Goal: Check status: Check status

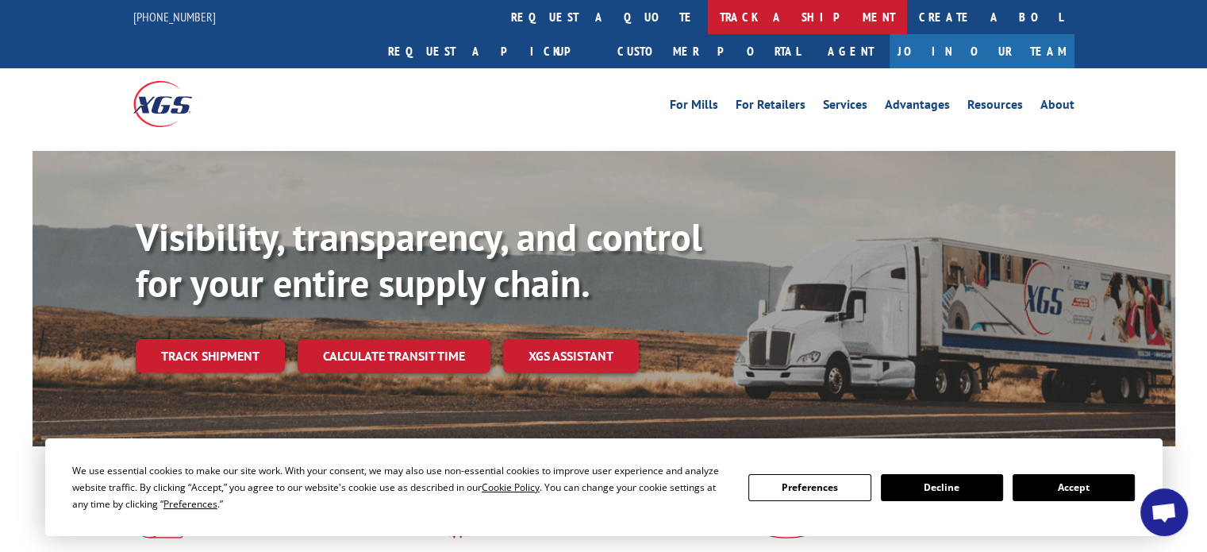
click at [708, 15] on link "track a shipment" at bounding box center [807, 17] width 199 height 34
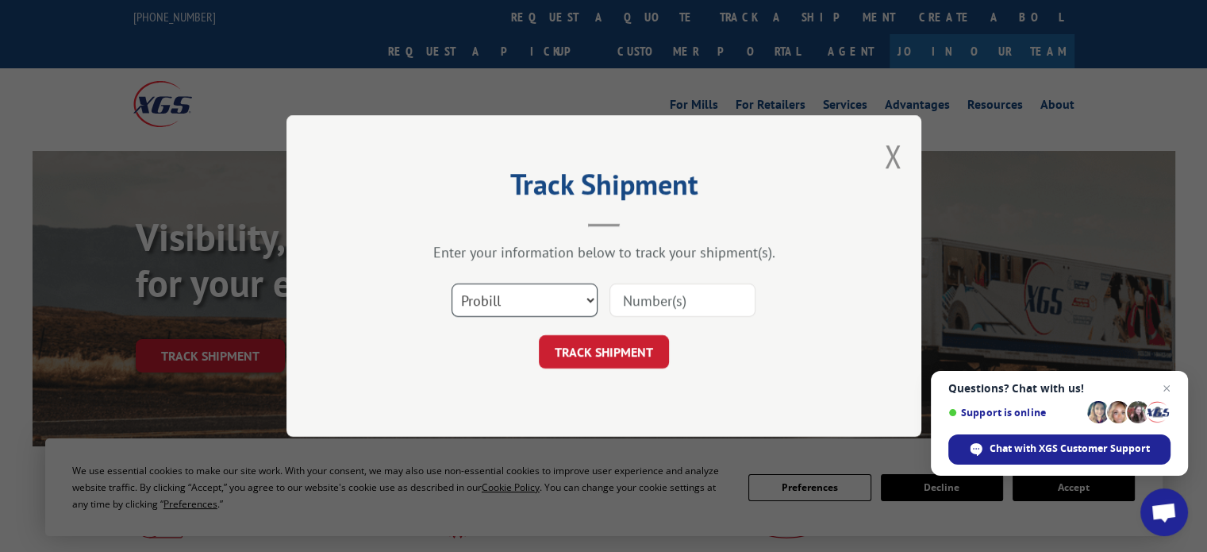
click at [590, 304] on select "Select category... Probill BOL PO" at bounding box center [525, 299] width 146 height 33
select select "bol"
click at [452, 283] on select "Select category... Probill BOL PO" at bounding box center [525, 299] width 146 height 33
click at [632, 302] on input at bounding box center [683, 299] width 146 height 33
type input "LIT07180654"
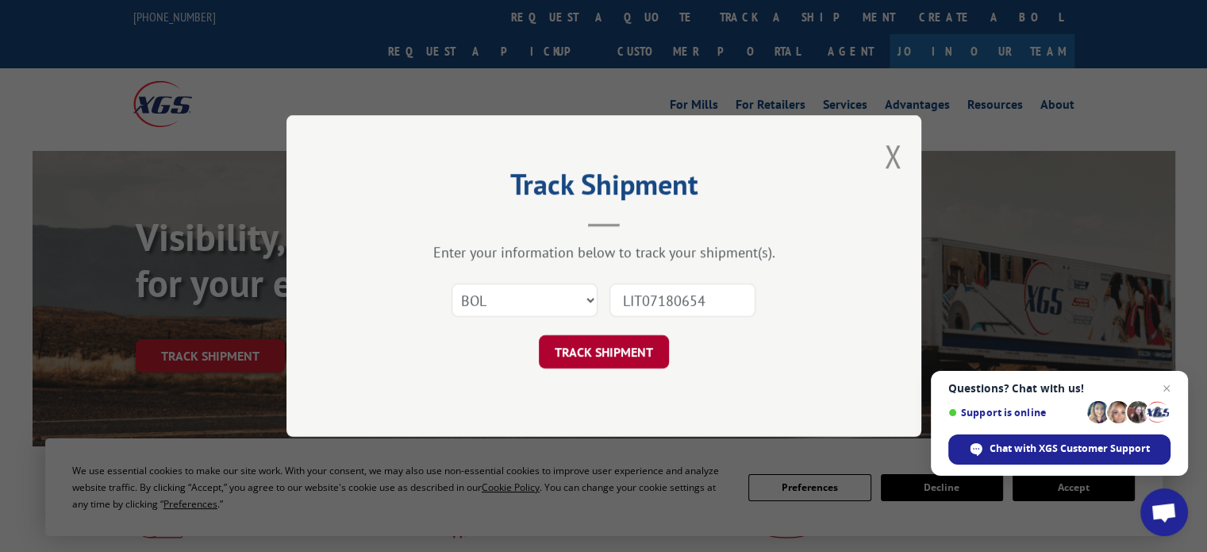
click at [601, 360] on button "TRACK SHIPMENT" at bounding box center [604, 351] width 130 height 33
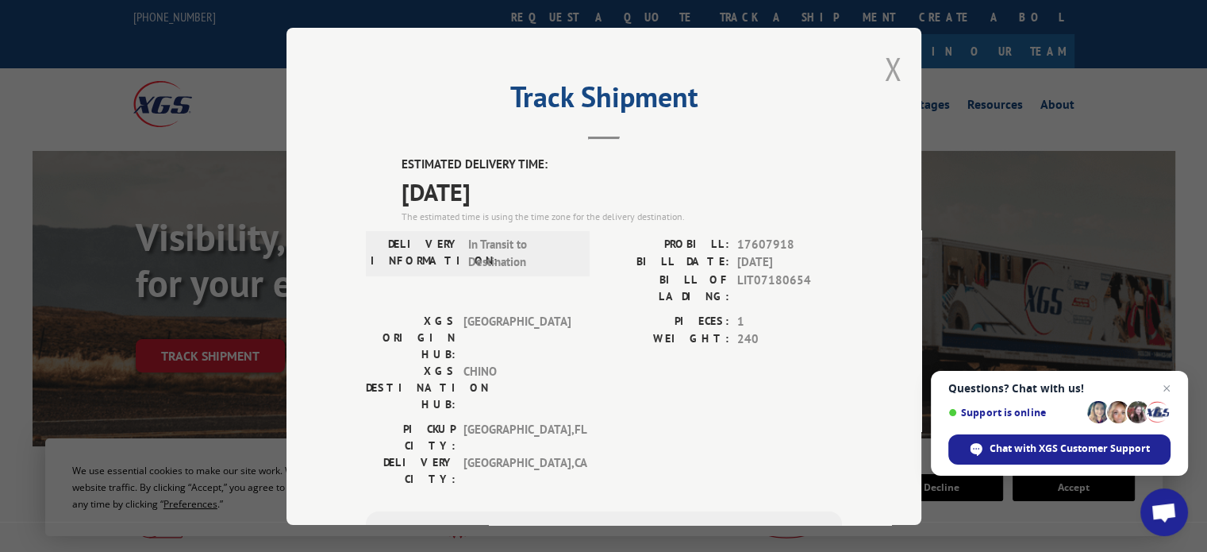
click at [894, 71] on button "Close modal" at bounding box center [892, 69] width 17 height 42
